Goal: Information Seeking & Learning: Learn about a topic

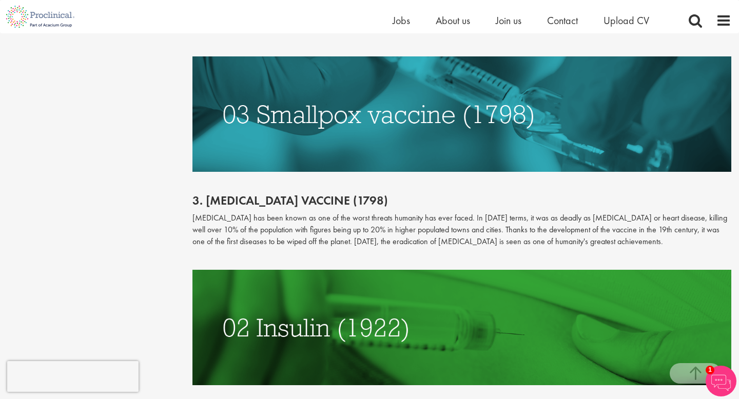
scroll to position [2222, 0]
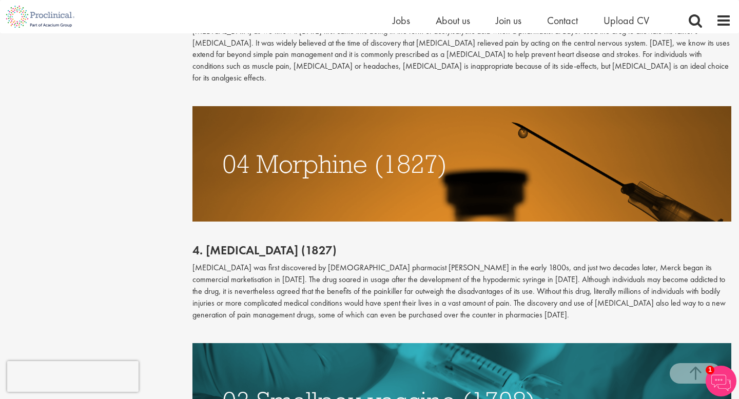
scroll to position [1922, 0]
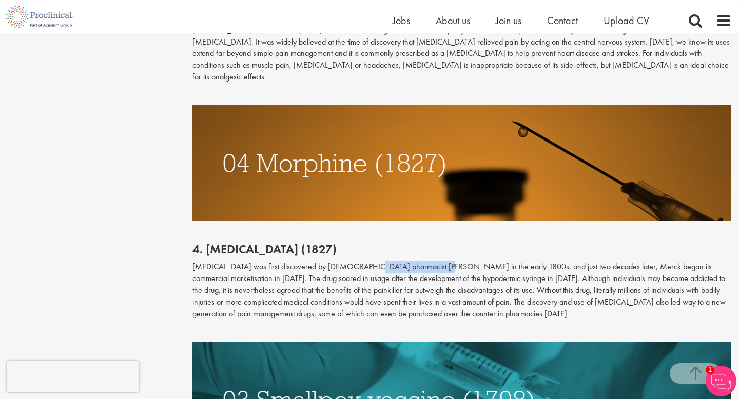
drag, startPoint x: 364, startPoint y: 233, endPoint x: 424, endPoint y: 232, distance: 60.0
click at [424, 261] on p "[MEDICAL_DATA] was first discovered by [DEMOGRAPHIC_DATA] pharmacist [PERSON_NA…" at bounding box center [461, 290] width 539 height 58
copy p "[PERSON_NAME]"
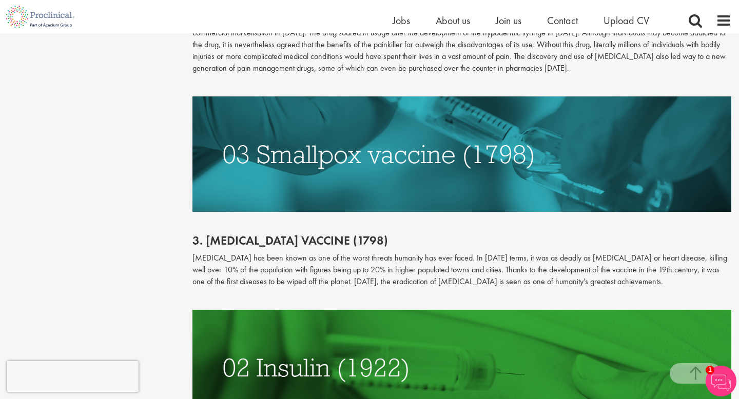
scroll to position [2169, 0]
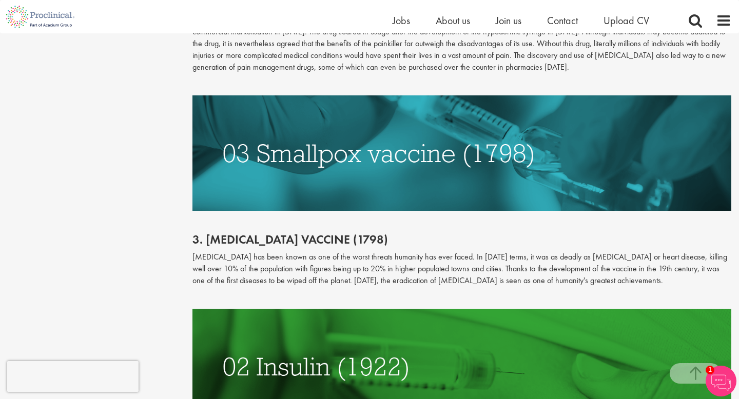
click at [432, 251] on p "[MEDICAL_DATA] has been known as one of the worst threats humanity has ever fac…" at bounding box center [461, 268] width 539 height 35
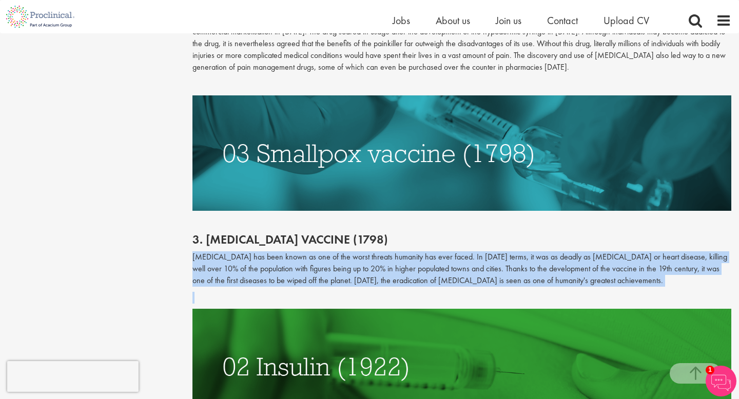
click at [432, 251] on p "[MEDICAL_DATA] has been known as one of the worst threats humanity has ever fac…" at bounding box center [461, 268] width 539 height 35
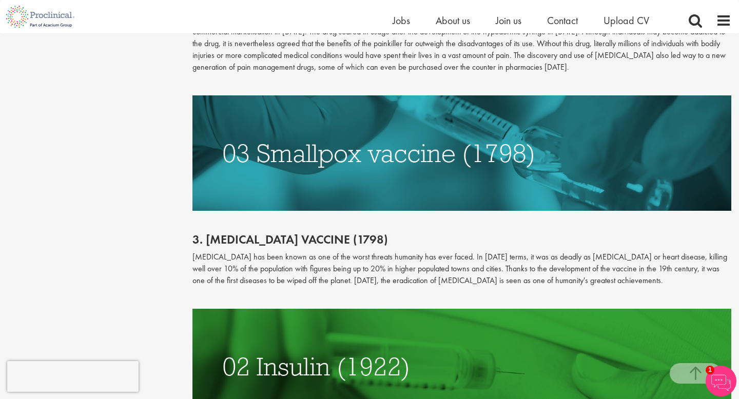
click at [455, 211] on div "3. [MEDICAL_DATA] vaccine (1798) [MEDICAL_DATA] has been known as one of the wo…" at bounding box center [462, 260] width 554 height 98
